Goal: Check status

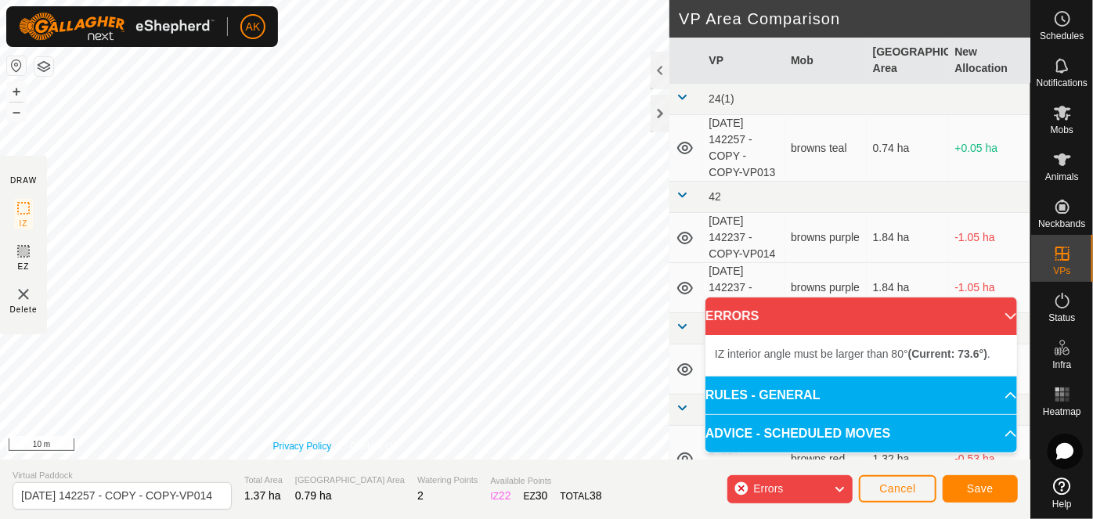
click at [288, 444] on div "Privacy Policy Contact Us IZ interior angle must be larger than 80° (Current: 4…" at bounding box center [334, 230] width 669 height 460
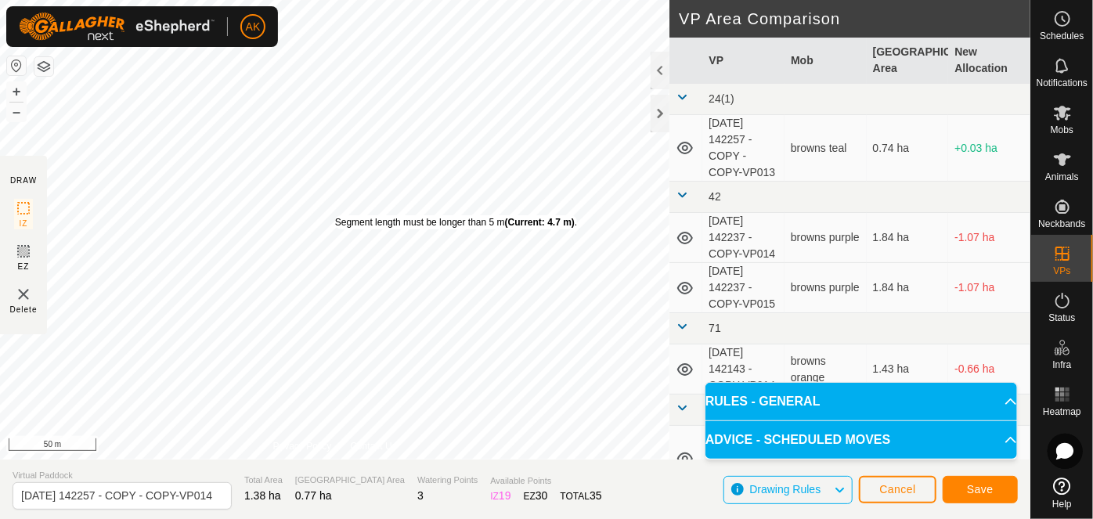
click at [334, 215] on div "Segment length must be longer than 5 m (Current: 4.7 m) . + – ⇧ i 50 m" at bounding box center [334, 230] width 669 height 460
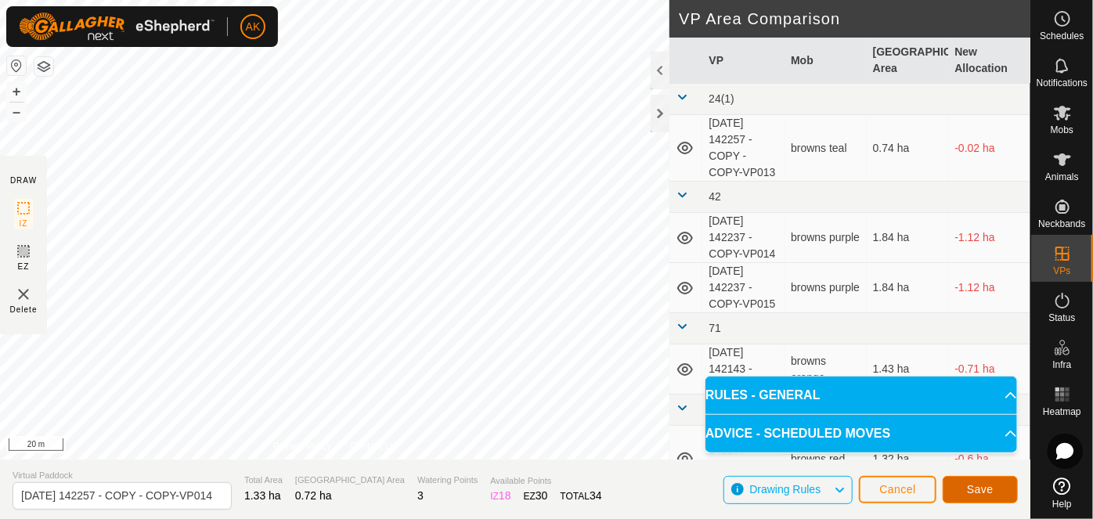
click at [983, 489] on span "Save" at bounding box center [980, 489] width 27 height 13
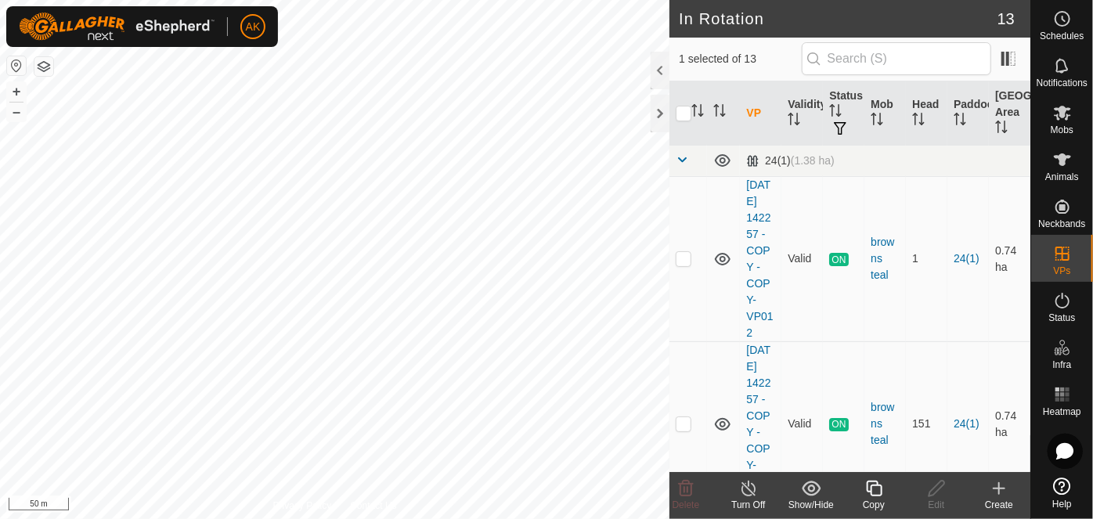
checkbox input "false"
checkbox input "true"
click at [873, 495] on icon at bounding box center [874, 489] width 16 height 16
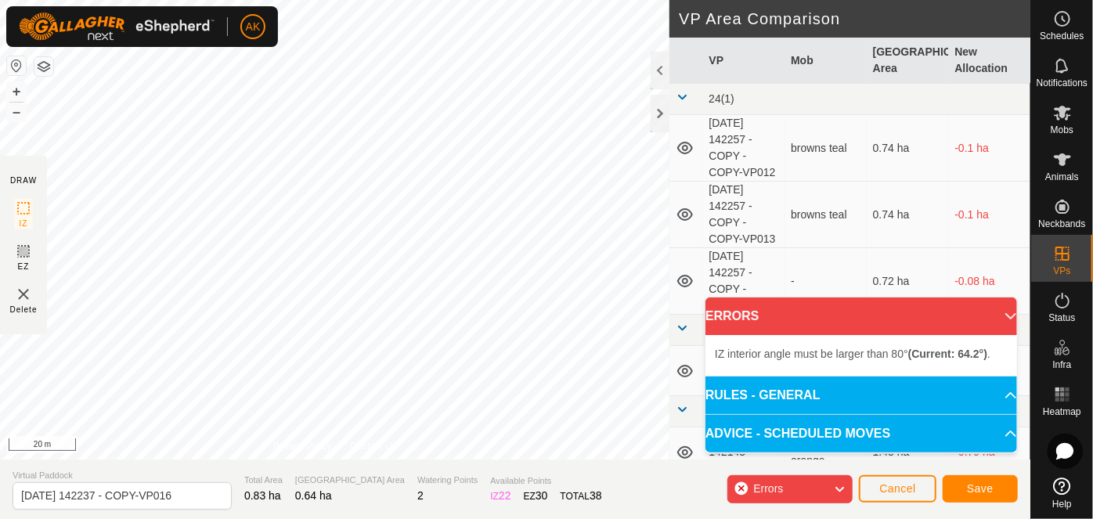
click at [359, 244] on div "IZ interior angle must be larger than 80° (Current: 64.2°) . + – ⇧ i 20 m" at bounding box center [334, 230] width 669 height 460
click at [608, 396] on div "IZ interior angle must be larger than 80° (Current: 25.0°) . + – ⇧ i 50 m" at bounding box center [334, 230] width 669 height 460
drag, startPoint x: 248, startPoint y: 251, endPoint x: 499, endPoint y: 24, distance: 338.1
click at [499, 24] on div "IZ interior angle must be larger than 80° (Current: 79.1°) . + – ⇧ i 50 m" at bounding box center [334, 230] width 669 height 460
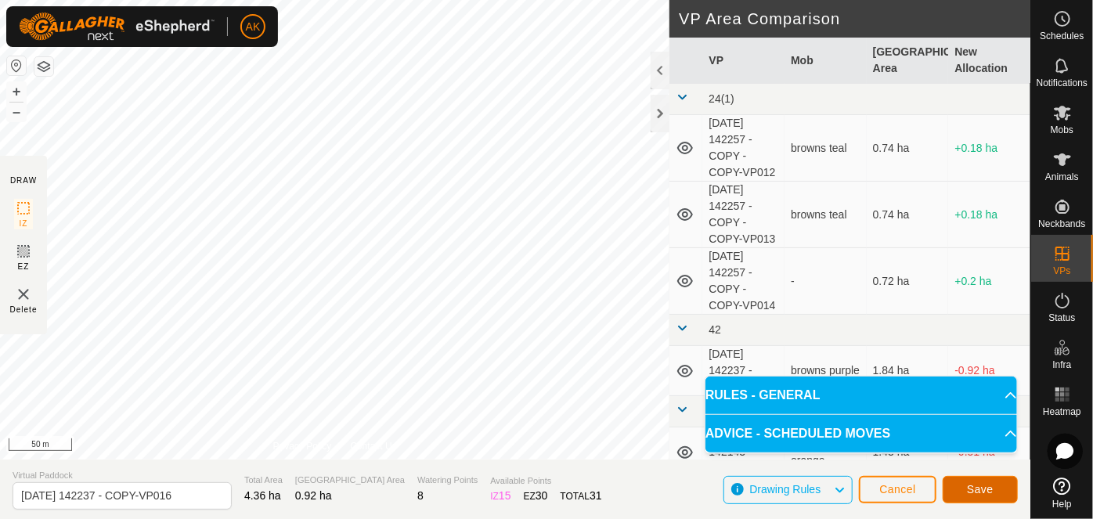
click at [979, 489] on span "Save" at bounding box center [980, 489] width 27 height 13
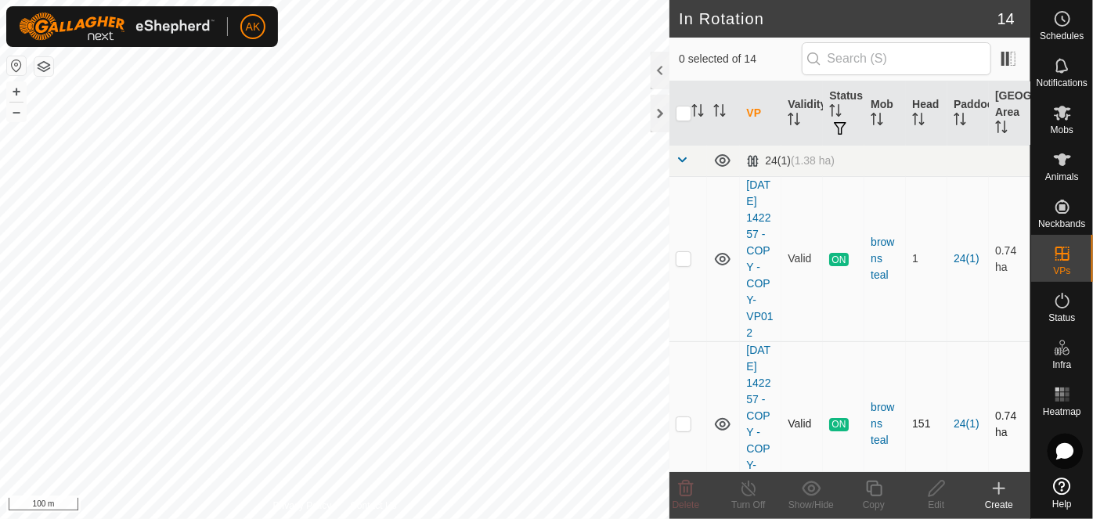
checkbox input "true"
click at [871, 492] on icon at bounding box center [874, 489] width 16 height 16
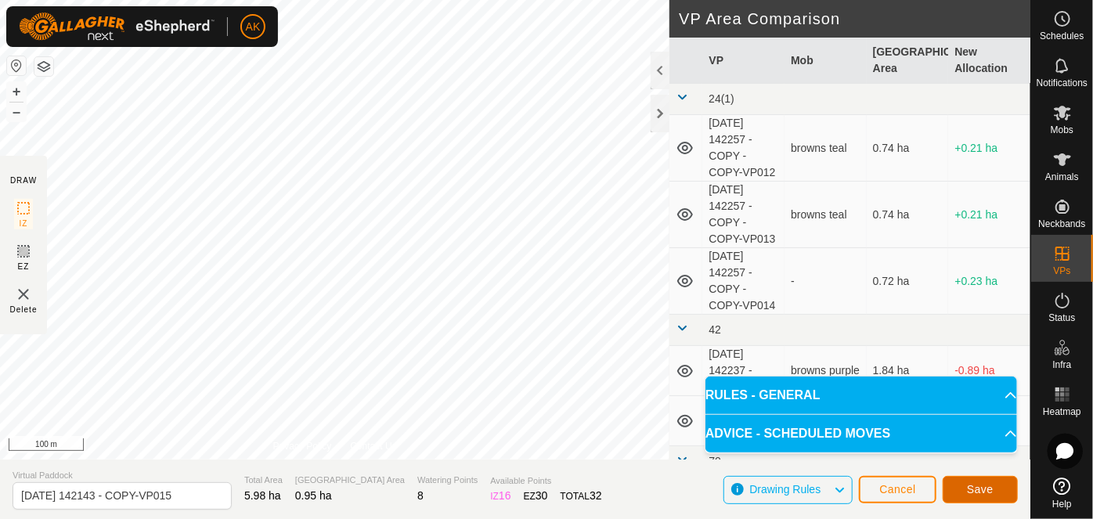
click at [986, 493] on span "Save" at bounding box center [980, 489] width 27 height 13
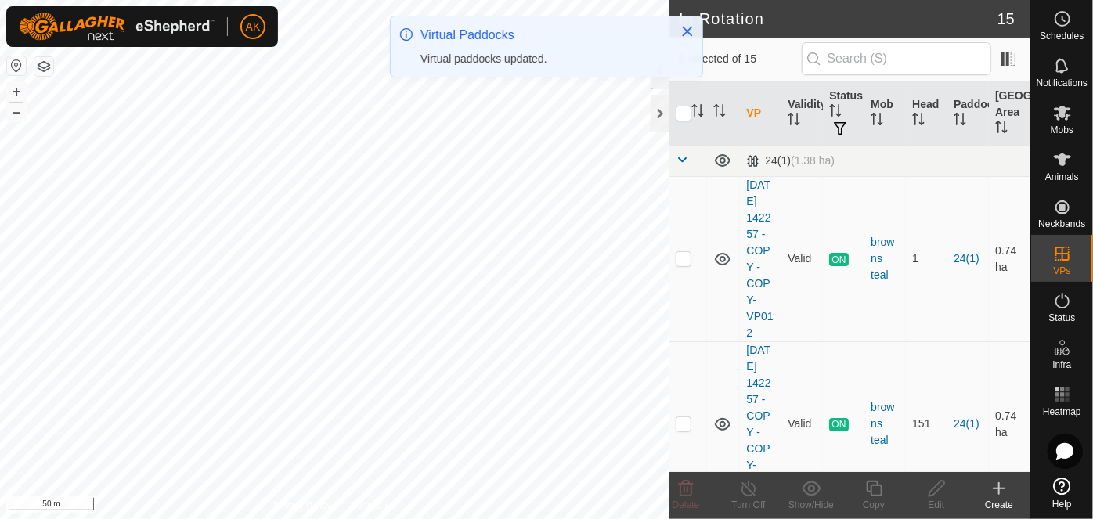
checkbox input "true"
click at [876, 492] on icon at bounding box center [874, 488] width 20 height 19
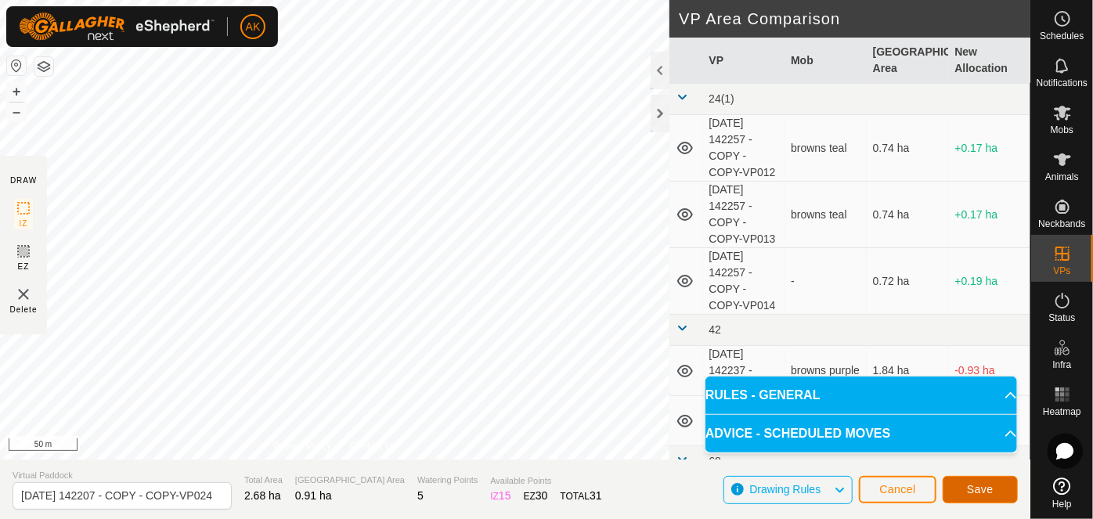
click at [979, 490] on span "Save" at bounding box center [980, 489] width 27 height 13
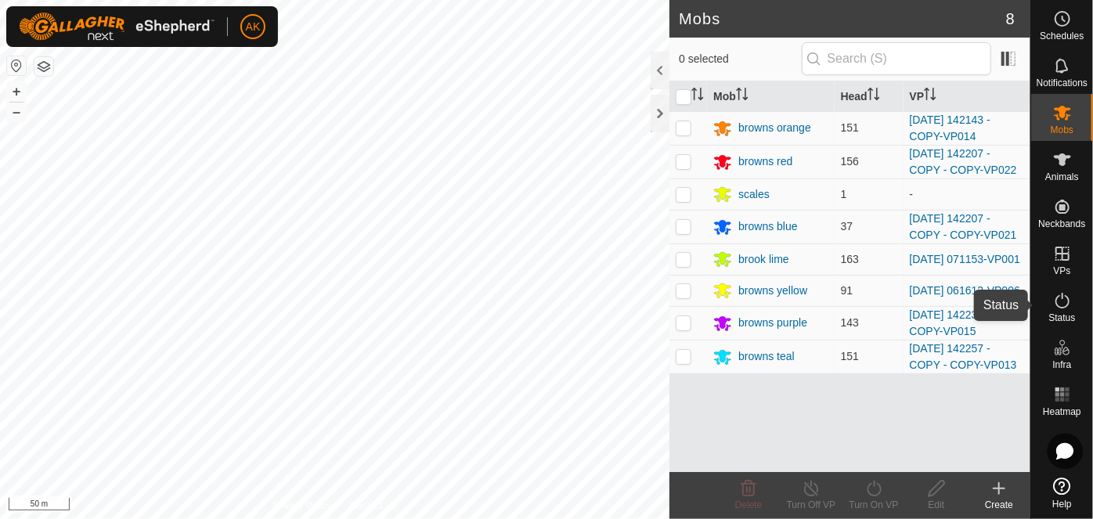
click at [1059, 301] on icon at bounding box center [1062, 300] width 19 height 19
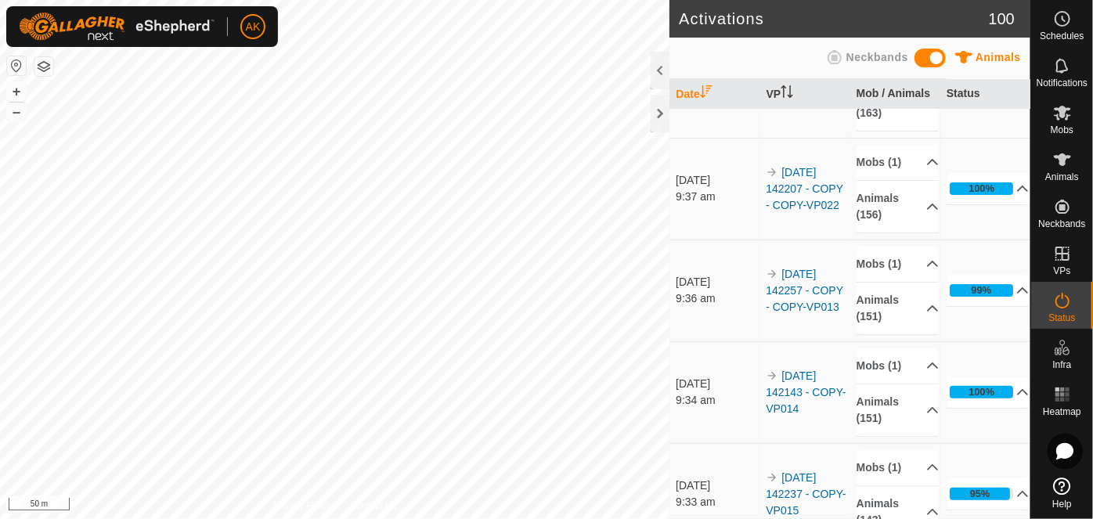
scroll to position [70, 0]
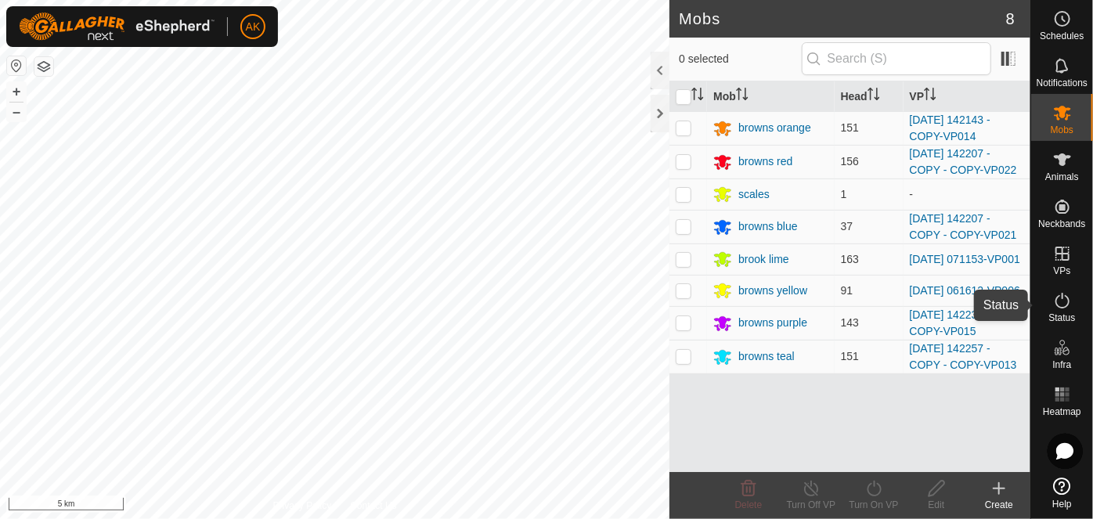
click at [1058, 305] on icon at bounding box center [1062, 300] width 19 height 19
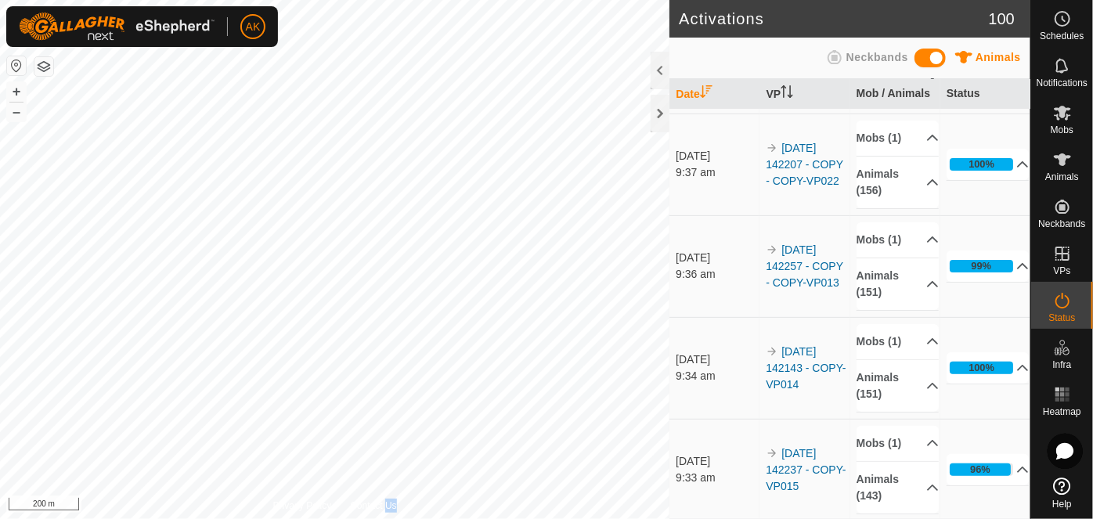
scroll to position [70, 0]
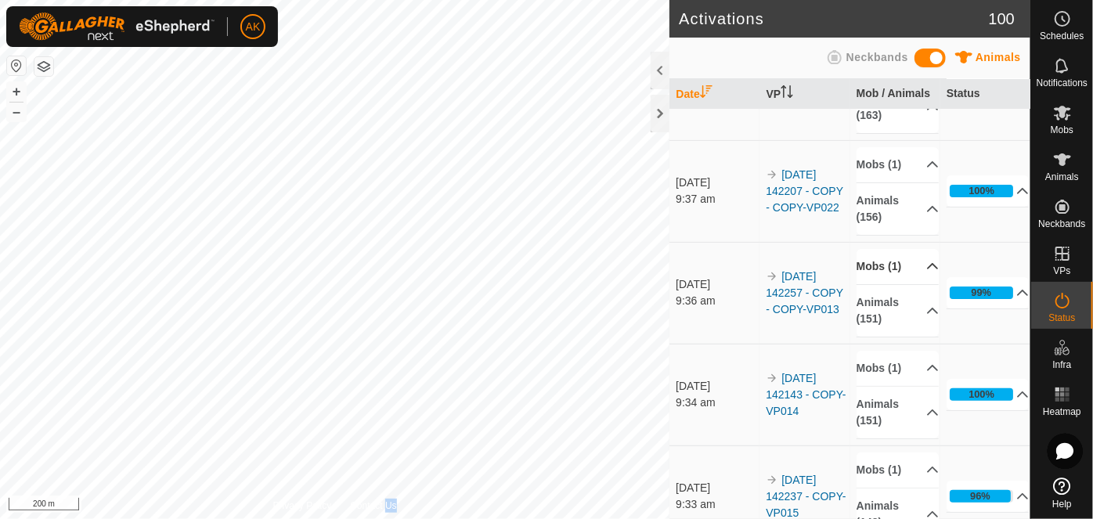
click at [879, 265] on p-accordion-header "Mobs (1)" at bounding box center [898, 266] width 83 height 35
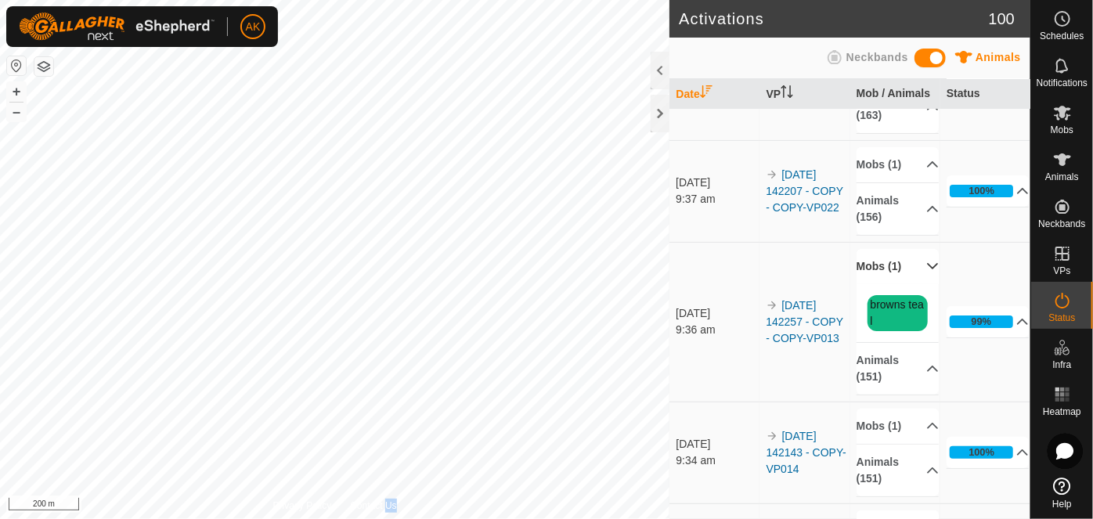
click at [879, 265] on p-accordion-header "Mobs (1)" at bounding box center [898, 266] width 83 height 35
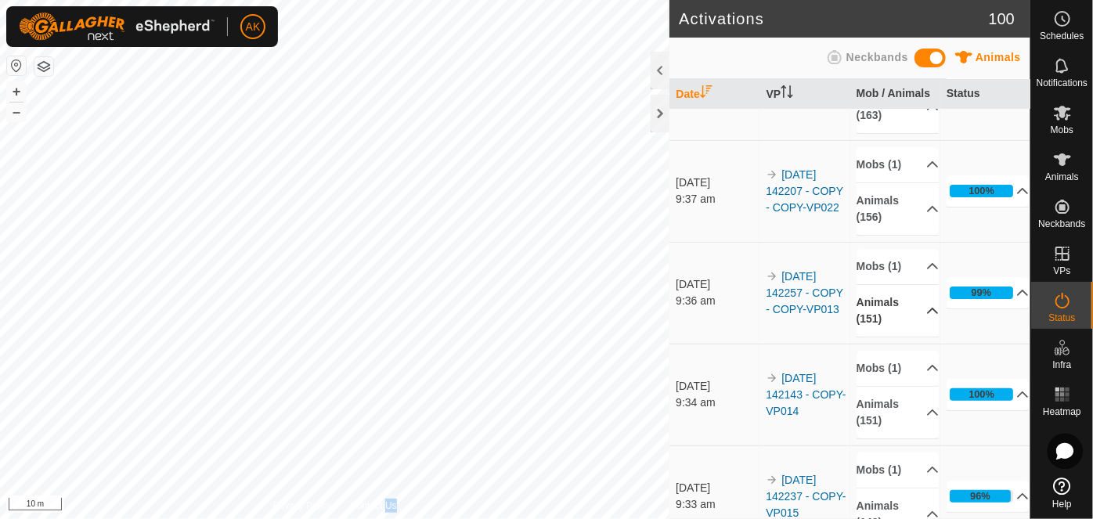
click at [907, 302] on p-accordion-header "Animals (151)" at bounding box center [898, 311] width 83 height 52
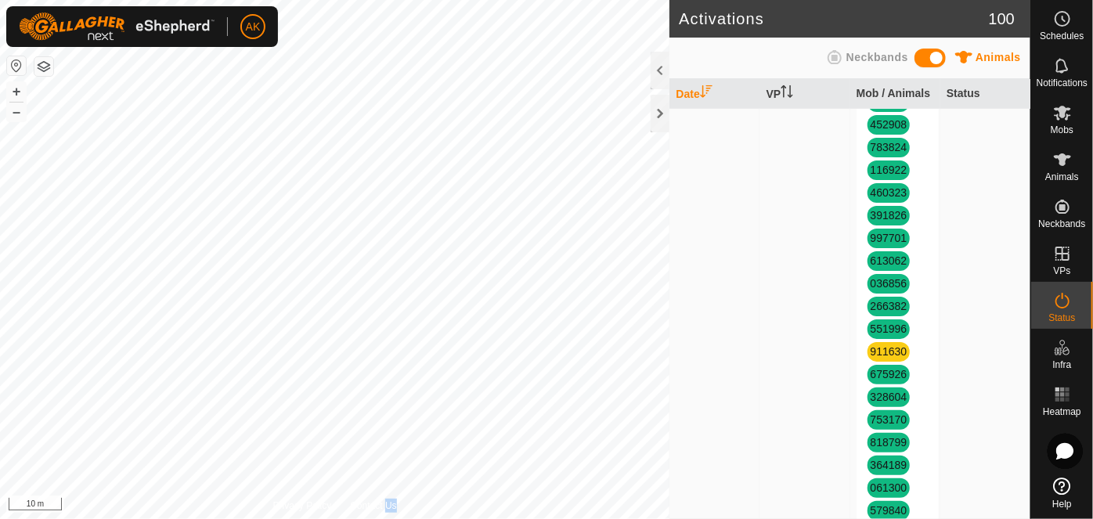
scroll to position [569, 0]
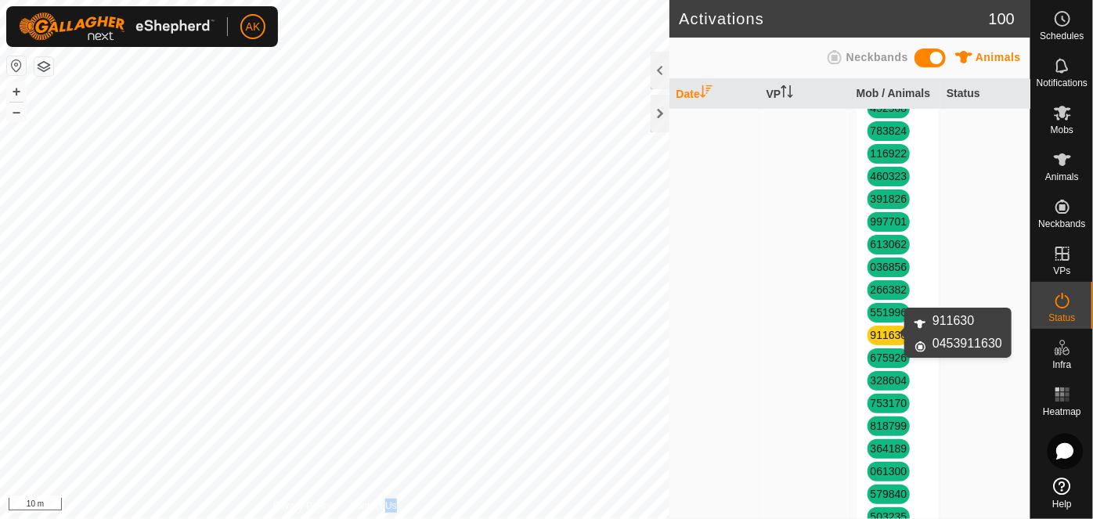
click at [881, 332] on link "911630" at bounding box center [889, 335] width 37 height 13
